Goal: Book appointment/travel/reservation

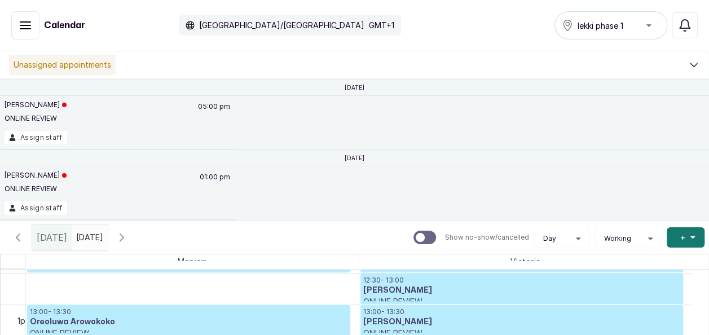
click at [129, 238] on icon "button" at bounding box center [122, 238] width 14 height 14
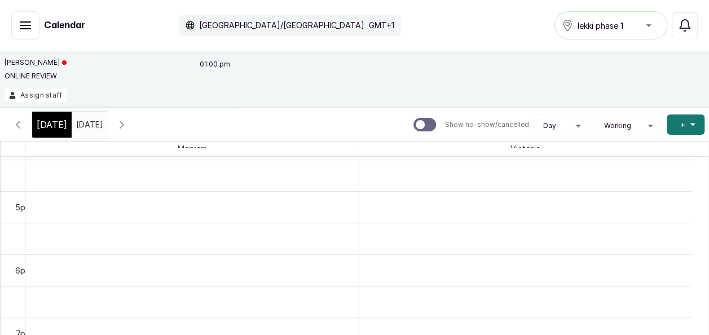
scroll to position [1014, 0]
click at [700, 175] on td at bounding box center [367, 291] width 683 height 269
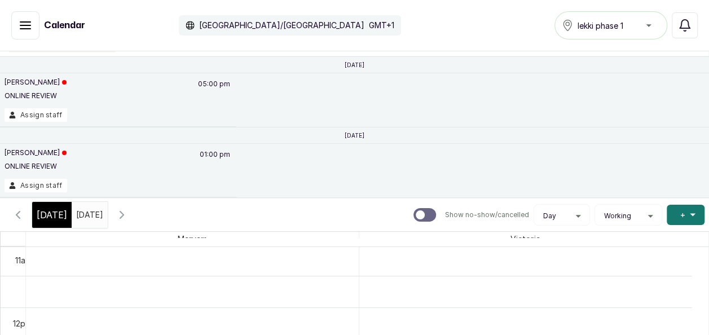
click at [59, 218] on span "[DATE]" at bounding box center [52, 215] width 30 height 14
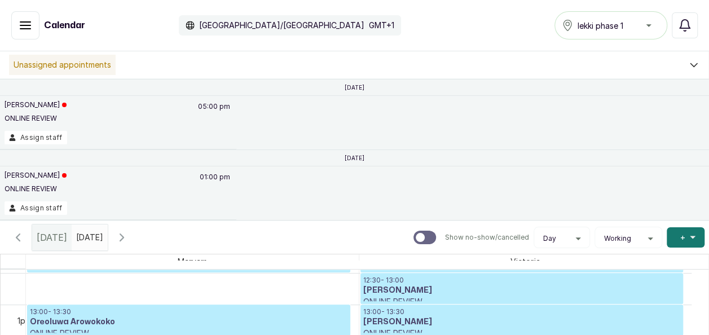
click at [129, 236] on icon "button" at bounding box center [122, 238] width 14 height 14
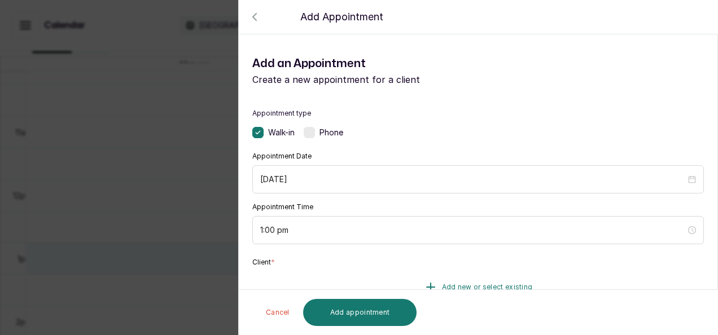
click at [484, 285] on span "Add new or select existing" at bounding box center [487, 287] width 91 height 9
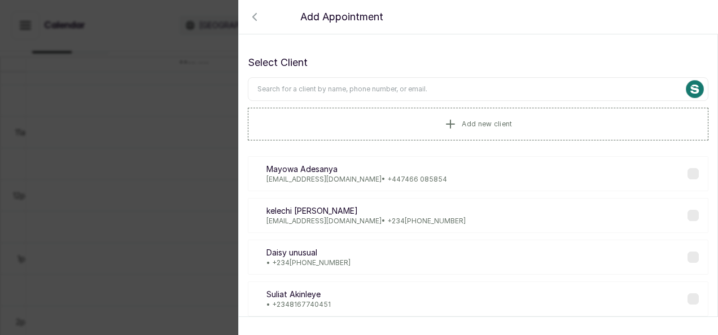
click at [292, 90] on input "text" at bounding box center [478, 89] width 460 height 24
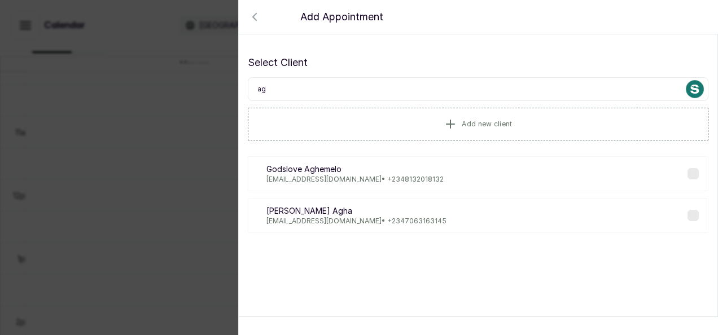
type input "a"
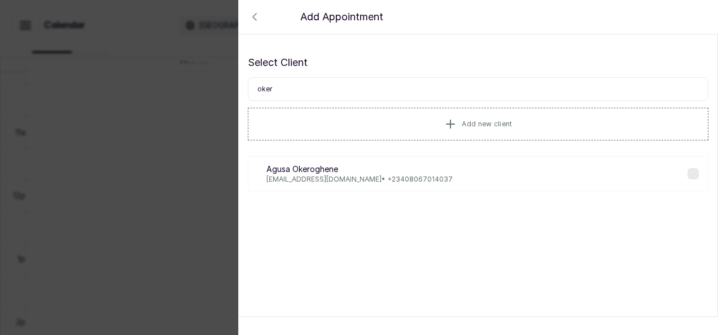
type input "oker"
click at [687, 177] on label at bounding box center [692, 173] width 11 height 11
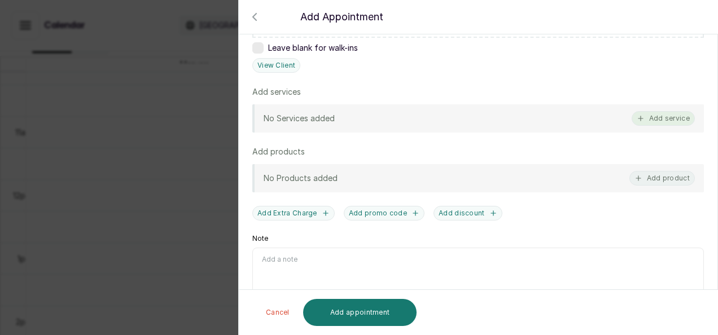
click at [659, 113] on button "Add service" at bounding box center [662, 118] width 63 height 15
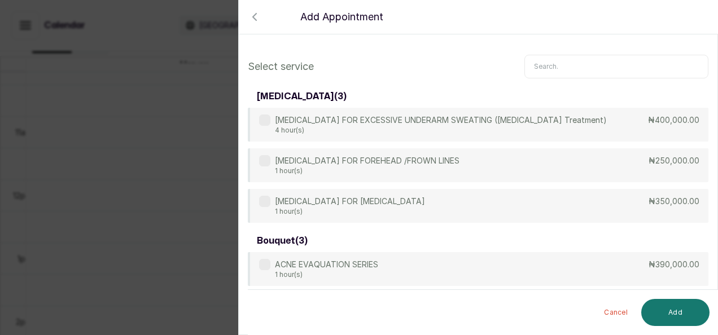
click at [560, 73] on input "text" at bounding box center [616, 67] width 184 height 24
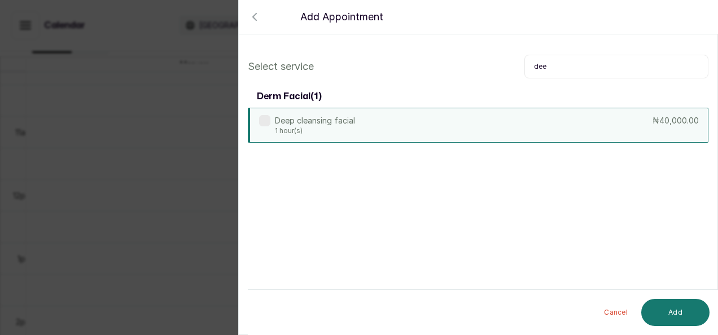
type input "dee"
click at [318, 119] on p "Deep cleansing facial" at bounding box center [315, 120] width 80 height 11
click at [670, 320] on button "Add" at bounding box center [675, 312] width 68 height 27
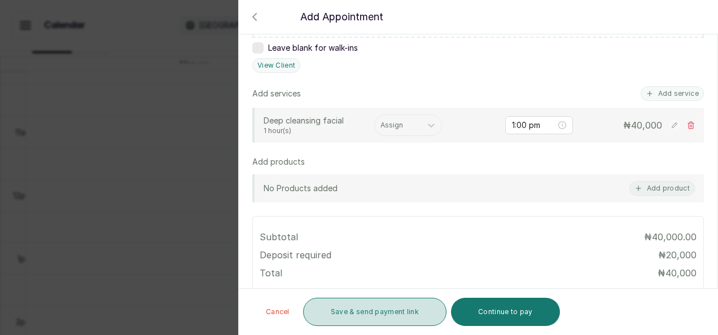
click at [366, 309] on button "Save & send payment link" at bounding box center [374, 312] width 143 height 28
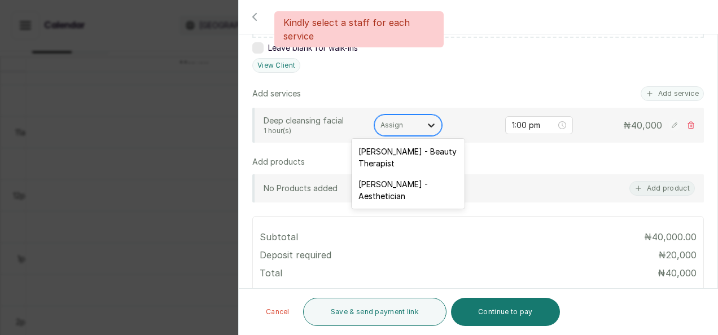
click at [429, 125] on icon at bounding box center [430, 125] width 11 height 11
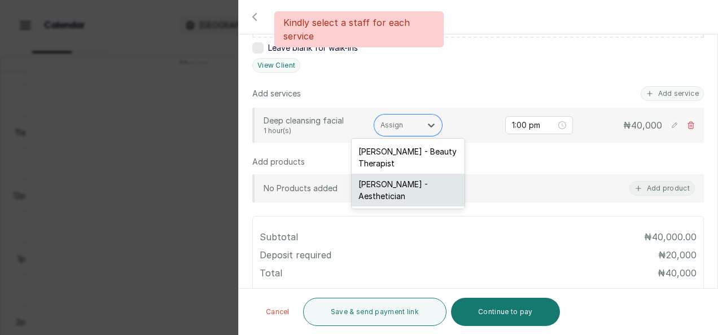
click at [372, 188] on div "[PERSON_NAME] - Aesthetician" at bounding box center [407, 190] width 113 height 33
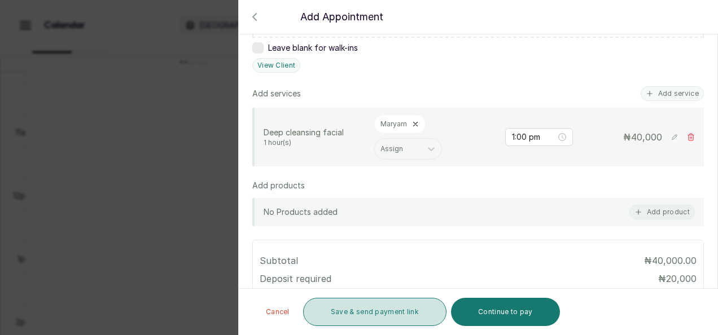
click at [364, 314] on button "Save & send payment link" at bounding box center [374, 312] width 143 height 28
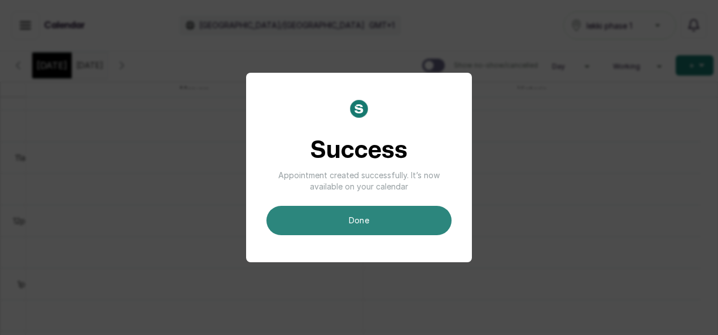
click at [364, 225] on button "done" at bounding box center [358, 220] width 185 height 29
